Goal: Task Accomplishment & Management: Manage account settings

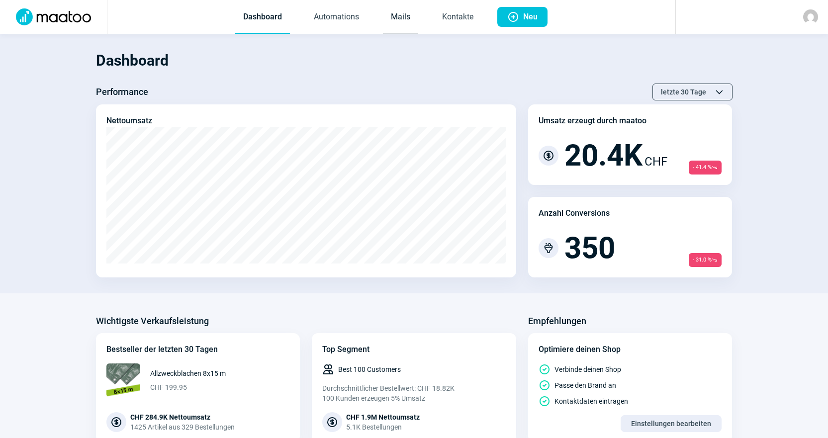
click at [395, 17] on link "Mails" at bounding box center [400, 17] width 35 height 33
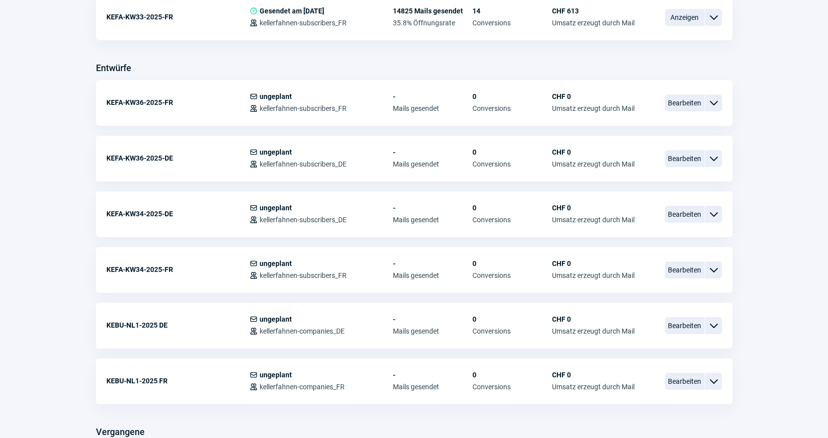
scroll to position [447, 0]
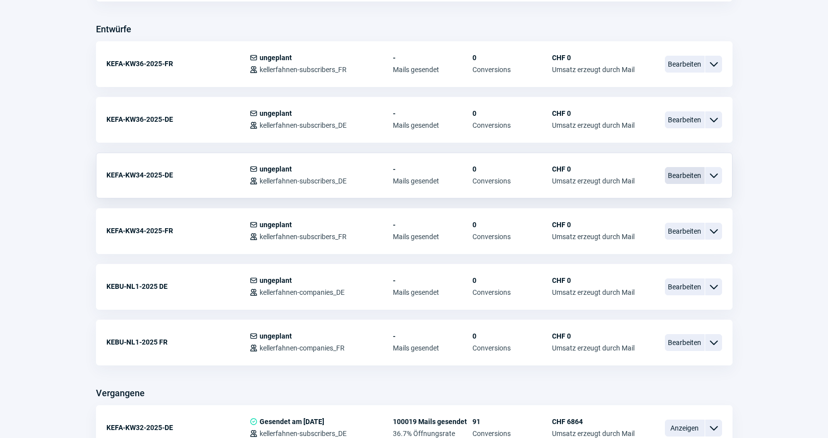
click at [686, 174] on span "Bearbeiten" at bounding box center [685, 175] width 40 height 17
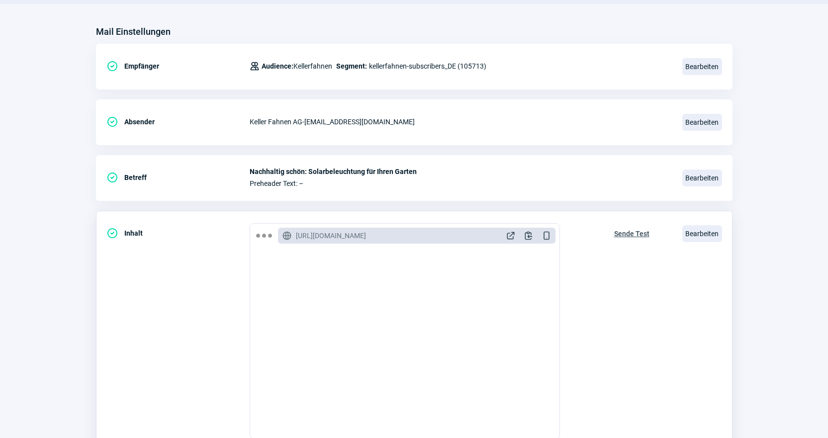
scroll to position [149, 0]
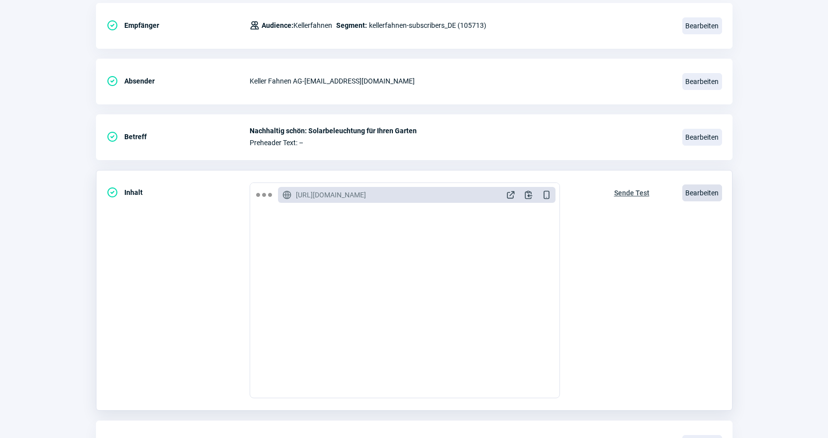
click at [711, 193] on span "Bearbeiten" at bounding box center [702, 192] width 40 height 17
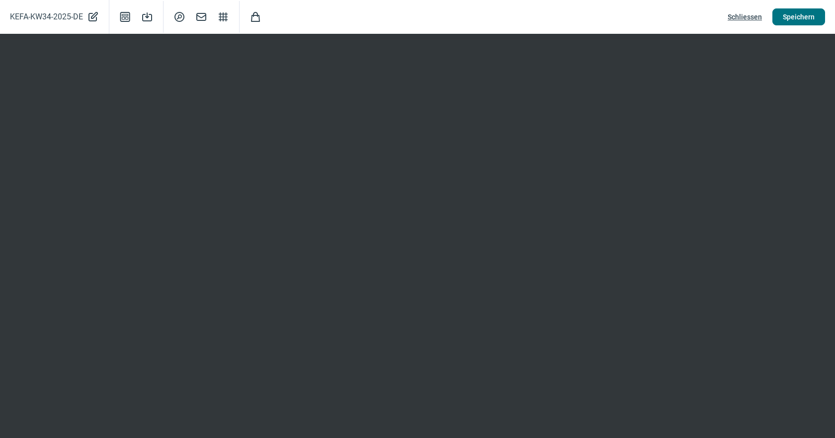
click at [801, 15] on span "Speichern" at bounding box center [799, 17] width 32 height 16
click at [735, 16] on span "Schliessen" at bounding box center [745, 17] width 34 height 16
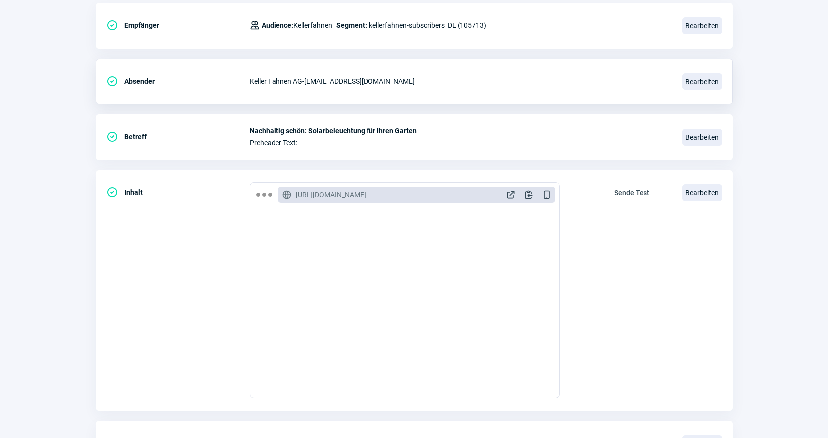
scroll to position [0, 0]
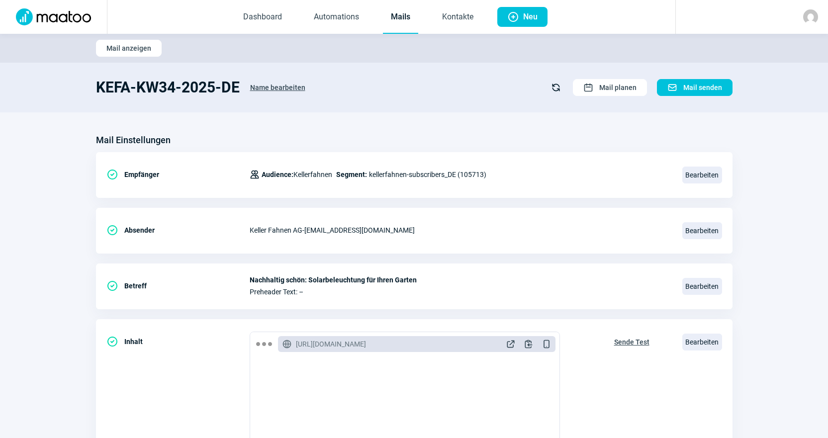
click at [403, 19] on link "Mails" at bounding box center [400, 17] width 35 height 33
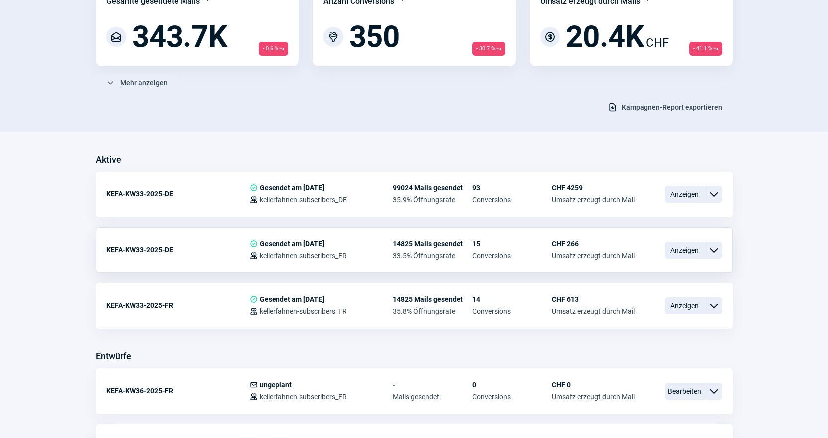
scroll to position [348, 0]
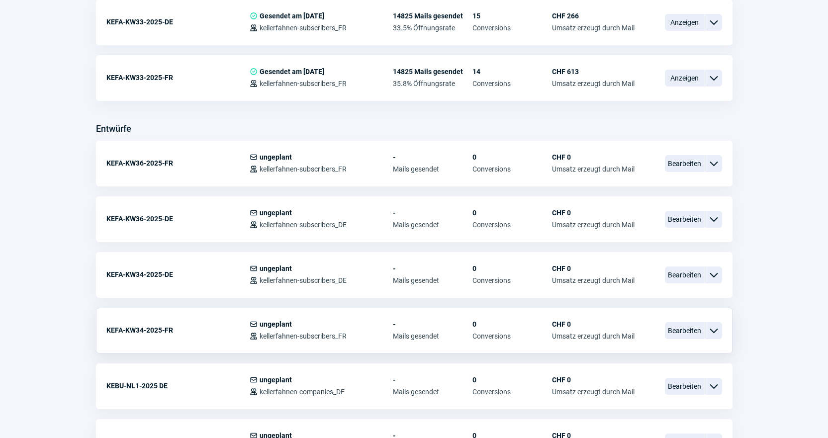
click at [683, 340] on div "Bearbeiten ChevronDown icon" at bounding box center [693, 330] width 57 height 21
click at [684, 334] on span "Bearbeiten" at bounding box center [685, 330] width 40 height 17
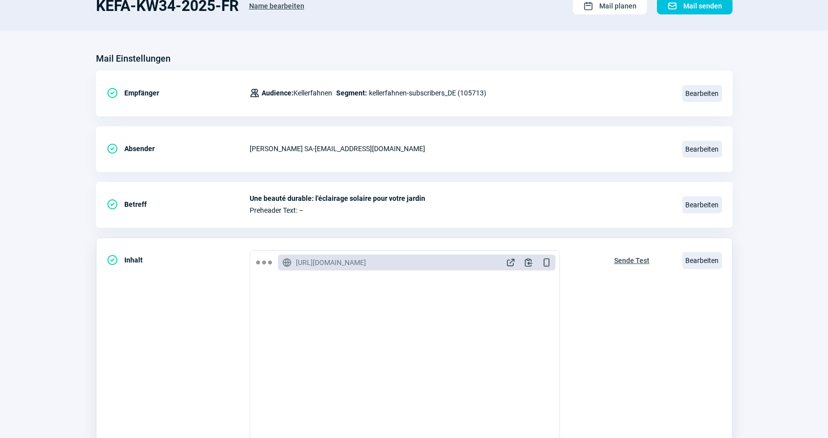
scroll to position [199, 0]
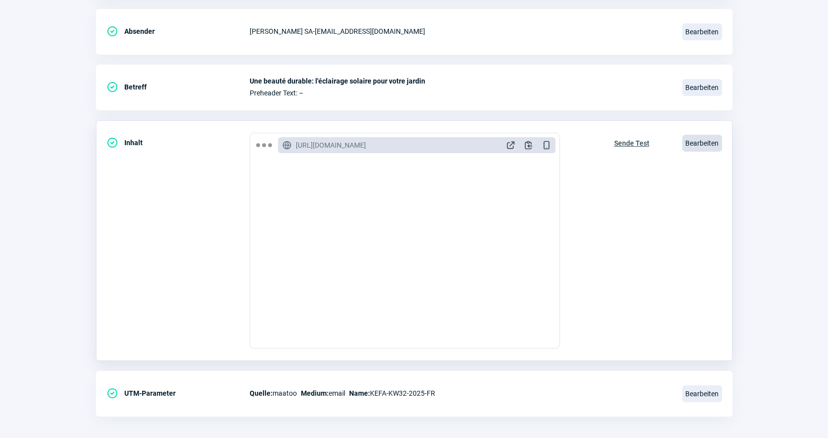
click at [714, 142] on span "Bearbeiten" at bounding box center [702, 143] width 40 height 17
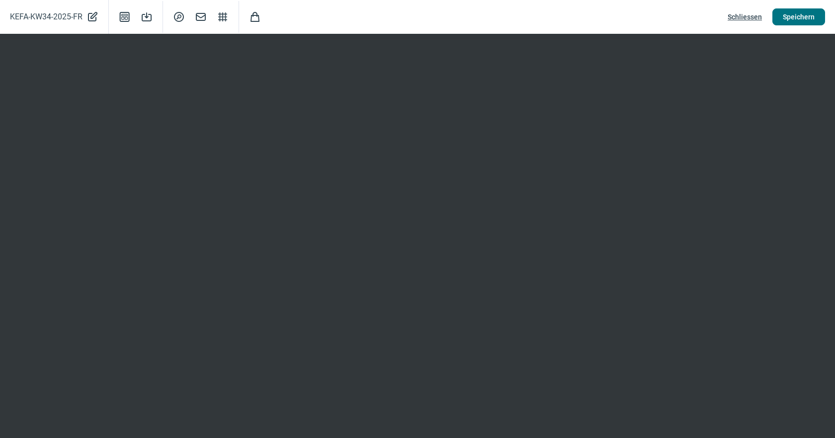
click at [805, 19] on span "Speichern" at bounding box center [799, 17] width 32 height 16
click at [746, 14] on span "Schliessen" at bounding box center [745, 17] width 34 height 16
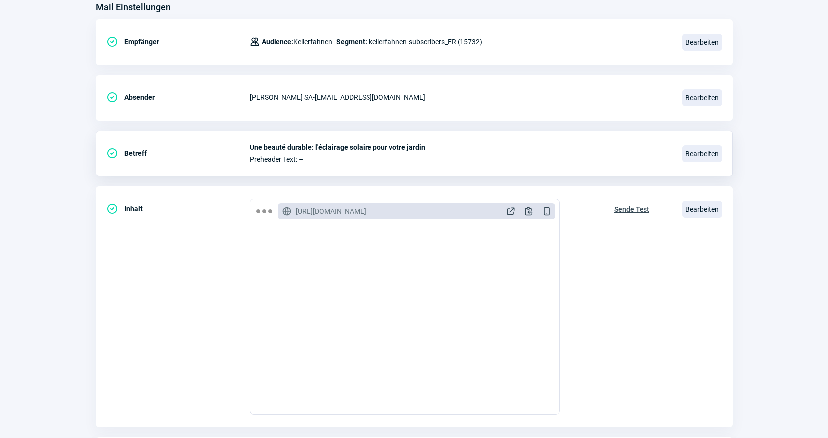
scroll to position [0, 0]
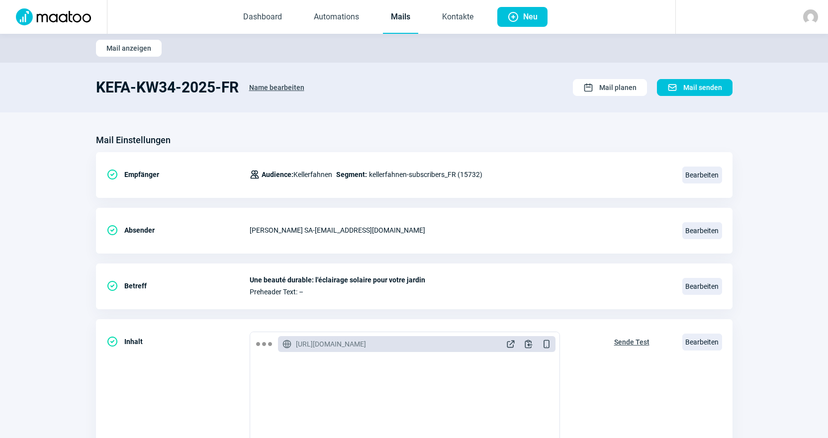
click at [407, 20] on link "Mails" at bounding box center [400, 17] width 35 height 33
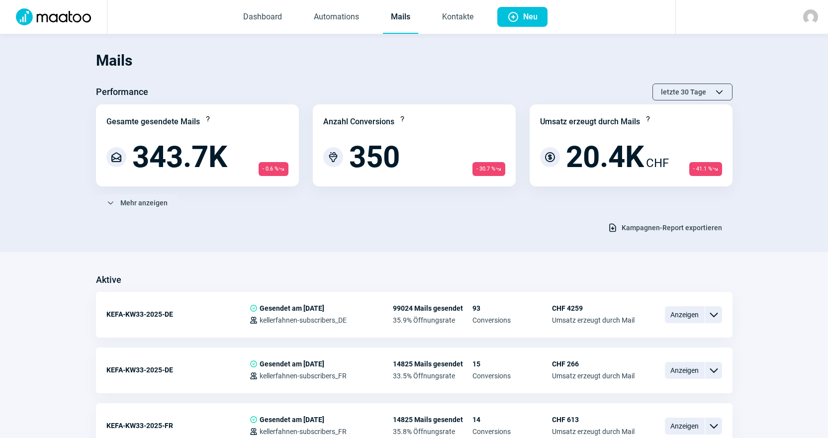
click at [398, 18] on link "Mails" at bounding box center [400, 17] width 35 height 33
click at [442, 22] on link "Kontakte" at bounding box center [457, 17] width 47 height 33
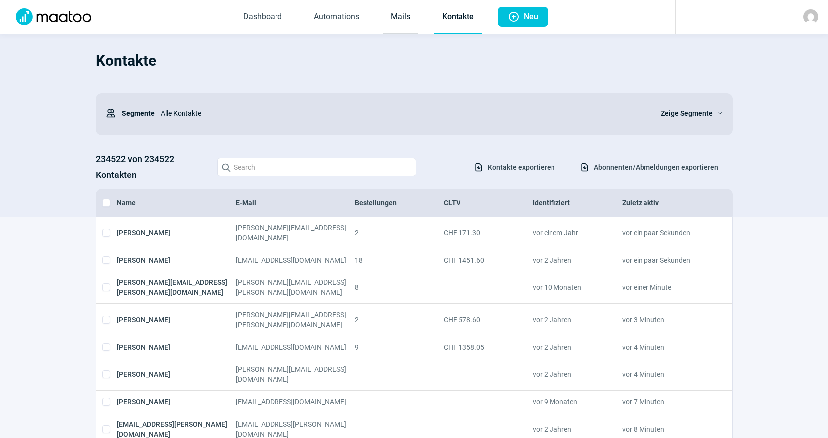
click at [407, 26] on link "Mails" at bounding box center [400, 17] width 35 height 33
